Goal: Transaction & Acquisition: Purchase product/service

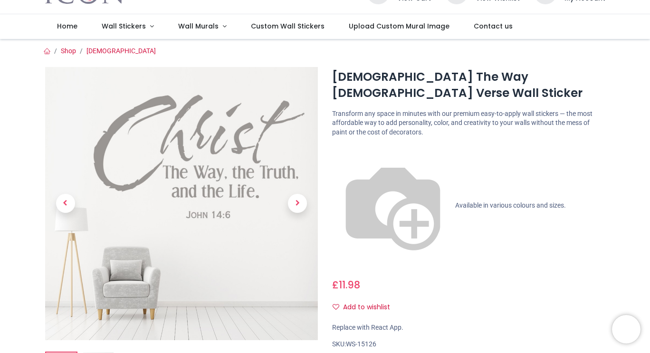
scroll to position [49, 0]
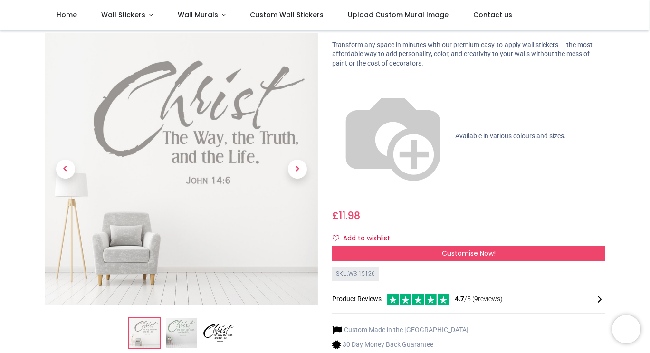
scroll to position [61, 0]
click at [192, 318] on img at bounding box center [181, 333] width 30 height 30
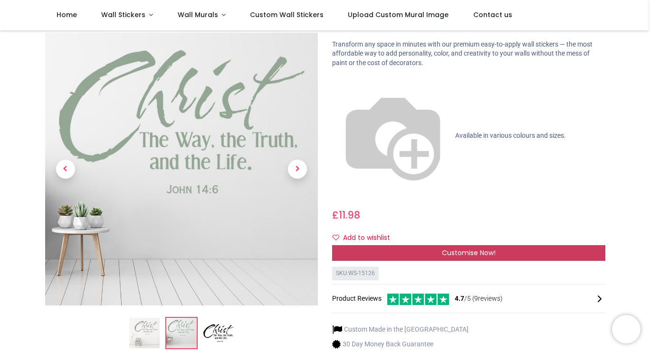
click at [440, 245] on div "Customise Now!" at bounding box center [468, 253] width 273 height 16
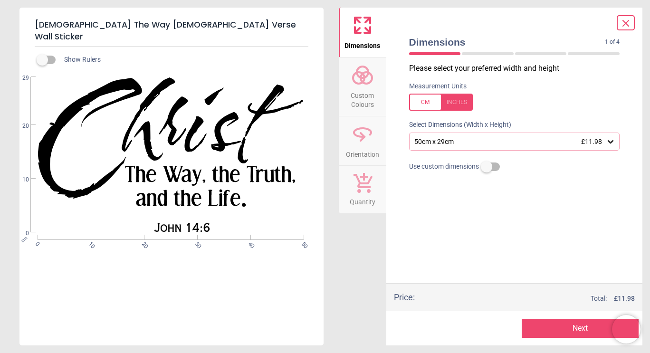
click at [414, 100] on div at bounding box center [441, 102] width 64 height 17
click at [463, 103] on div at bounding box center [441, 102] width 64 height 17
click at [612, 141] on icon at bounding box center [611, 142] width 10 height 10
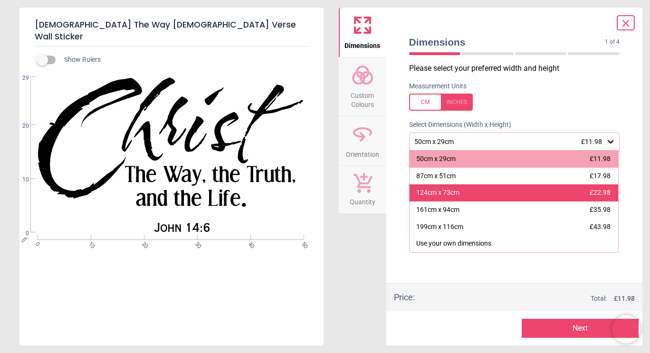
click at [575, 192] on div "124cm x 73cm £22.98" at bounding box center [514, 192] width 209 height 17
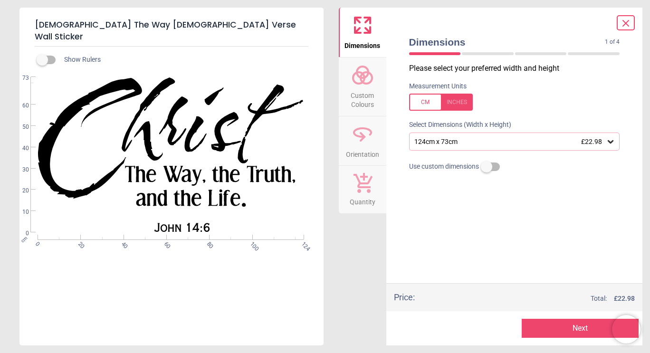
click at [364, 79] on circle at bounding box center [358, 77] width 11 height 11
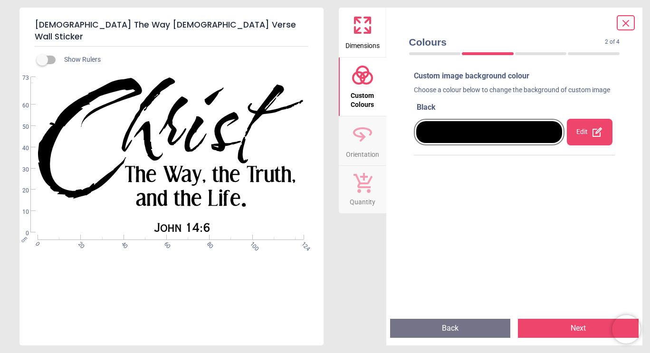
click at [592, 138] on icon at bounding box center [597, 131] width 11 height 11
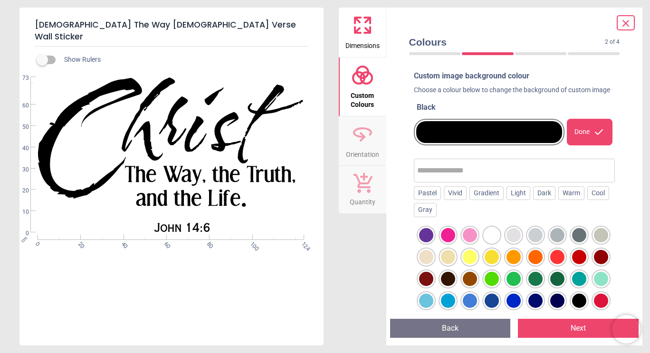
scroll to position [41, 0]
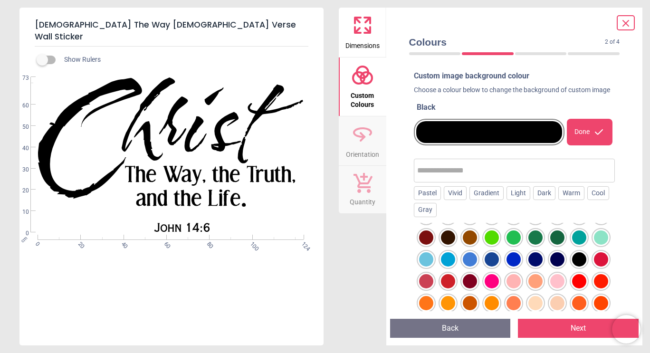
click at [572, 245] on div at bounding box center [579, 237] width 14 height 14
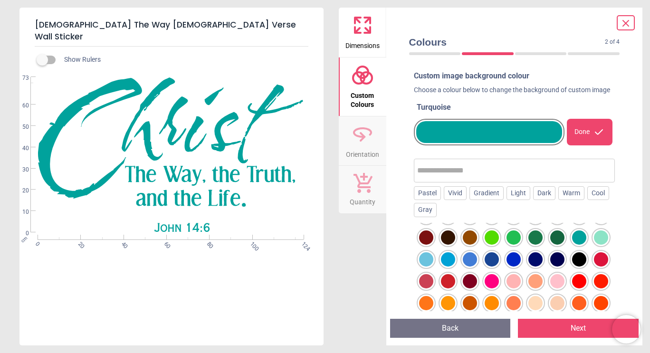
click at [594, 245] on div at bounding box center [601, 237] width 14 height 14
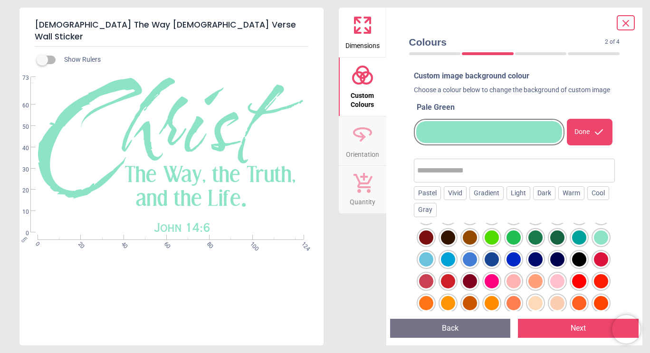
click at [572, 245] on div at bounding box center [579, 237] width 14 height 14
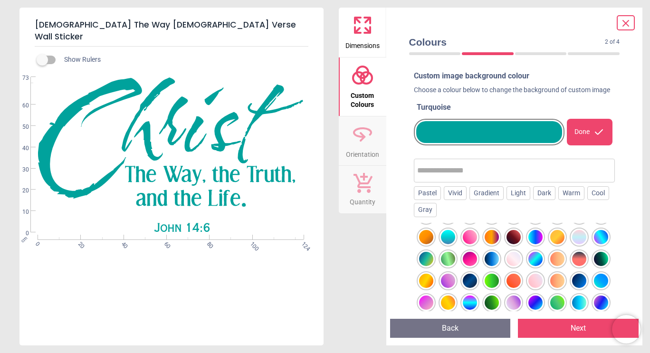
scroll to position [332, 0]
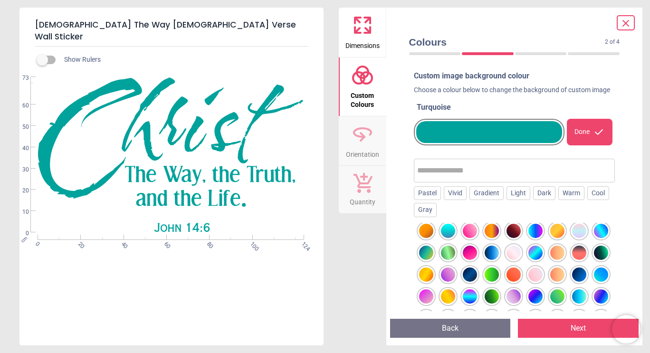
click at [528, 216] on div at bounding box center [535, 209] width 14 height 14
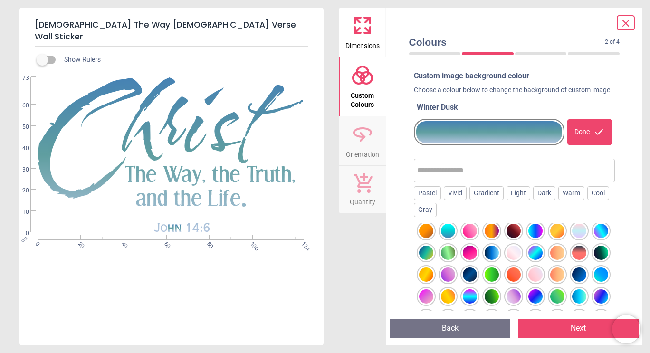
click at [463, 216] on div at bounding box center [470, 209] width 14 height 14
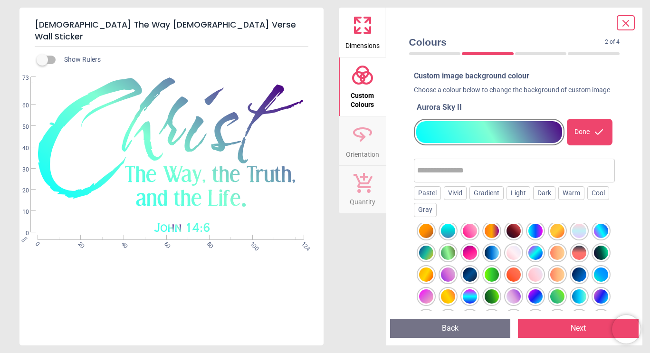
click at [441, 238] on div at bounding box center [448, 231] width 14 height 14
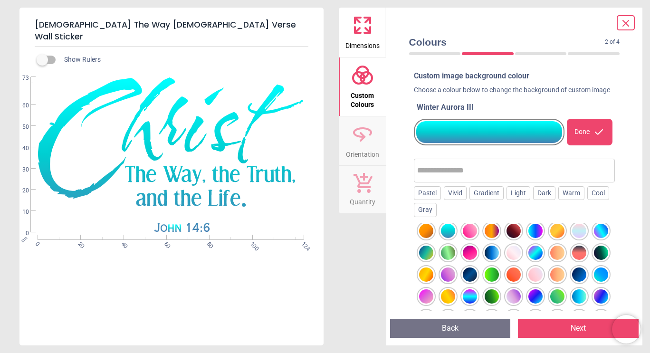
click at [528, 216] on div at bounding box center [535, 209] width 14 height 14
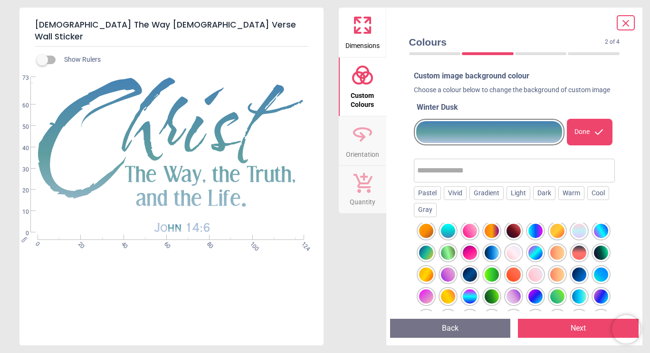
click at [507, 194] on div at bounding box center [514, 187] width 14 height 14
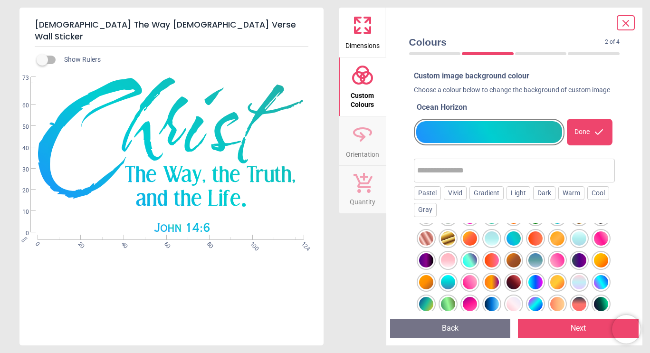
scroll to position [279, 0]
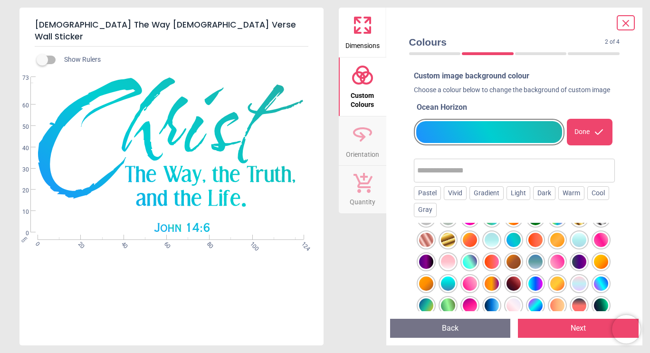
click at [499, 225] on div at bounding box center [492, 218] width 14 height 14
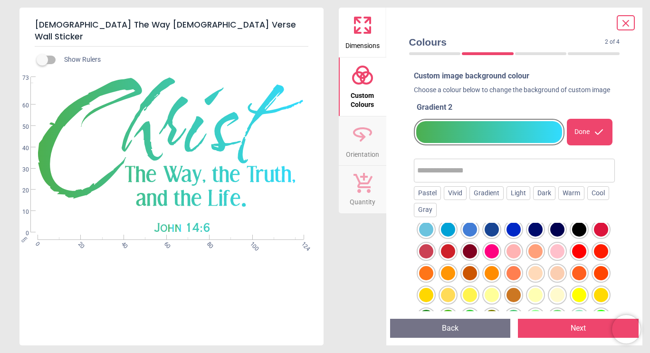
scroll to position [56, 0]
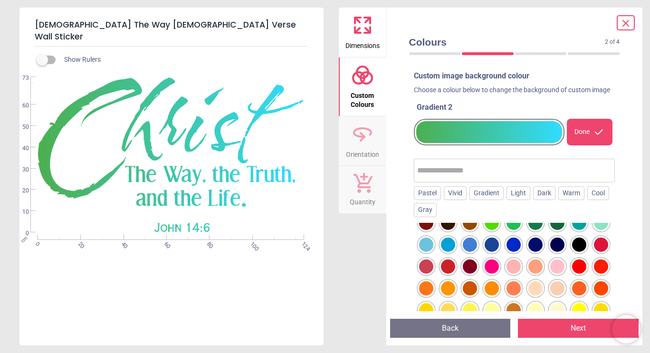
click at [594, 230] on div at bounding box center [601, 223] width 14 height 14
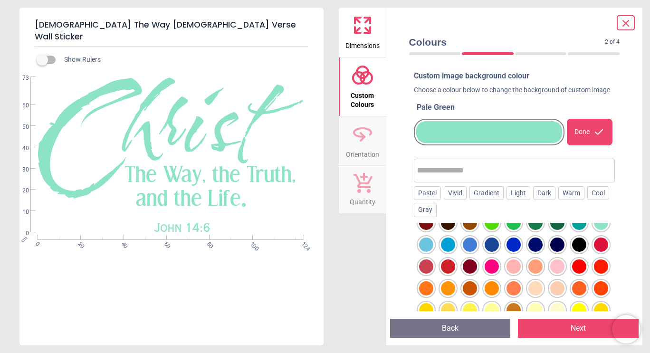
click at [572, 230] on div at bounding box center [579, 223] width 14 height 14
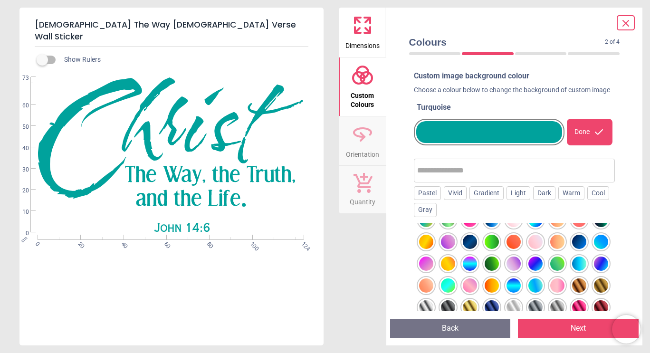
scroll to position [403, 0]
click at [572, 271] on div at bounding box center [579, 264] width 14 height 14
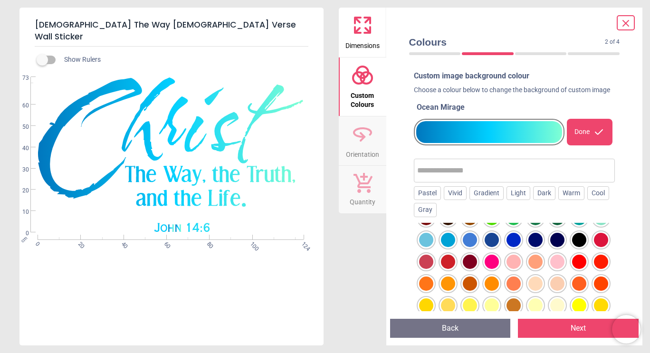
scroll to position [62, 0]
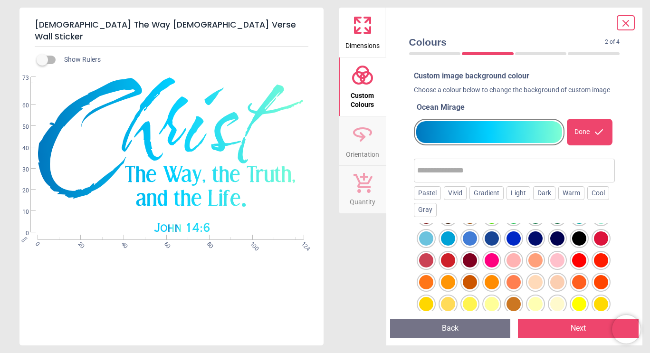
click at [572, 224] on div at bounding box center [579, 217] width 14 height 14
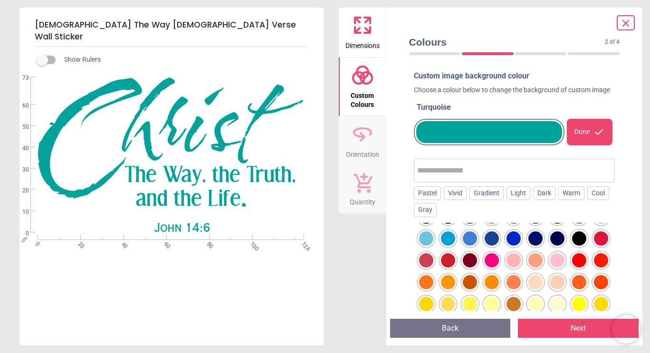
click at [584, 144] on div "Done" at bounding box center [589, 132] width 45 height 27
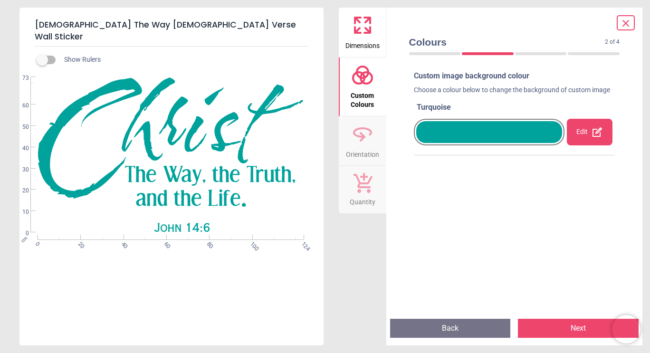
click at [364, 31] on icon at bounding box center [362, 25] width 23 height 23
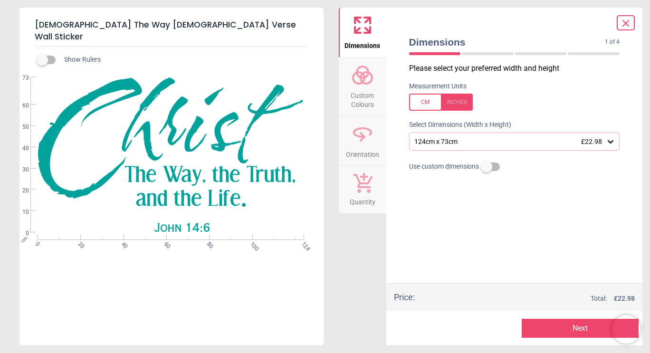
click at [459, 100] on div at bounding box center [441, 102] width 64 height 17
